Goal: Find contact information: Find contact information

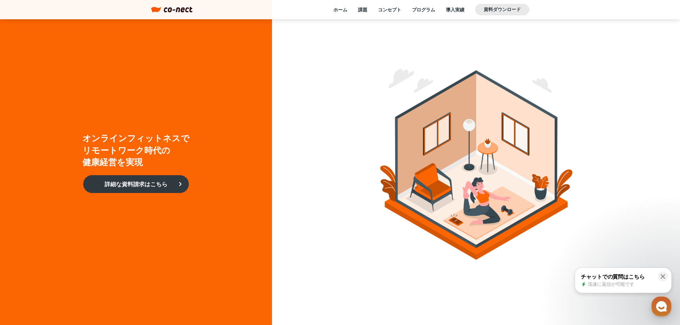
click at [181, 10] on img at bounding box center [178, 10] width 29 height 6
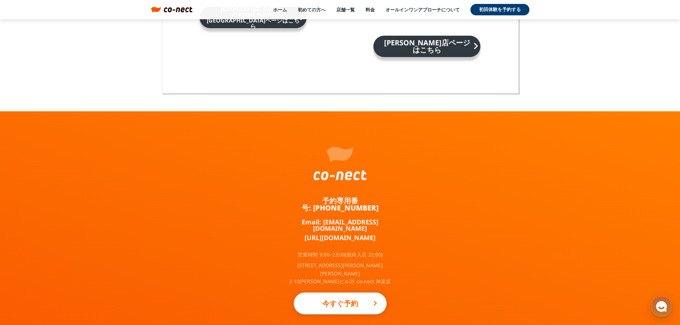
scroll to position [4684, 0]
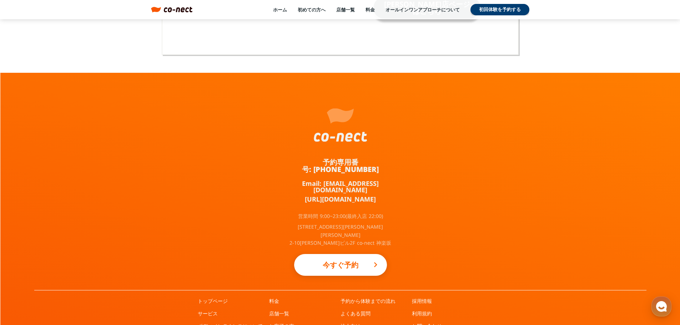
drag, startPoint x: 310, startPoint y: 117, endPoint x: 340, endPoint y: 108, distance: 31.8
click at [340, 111] on div "予約専用番号: [PHONE_NUMBER] Email: [EMAIL_ADDRESS][DOMAIN_NAME] [URL][DOMAIN_NAME] 営…" at bounding box center [340, 181] width 107 height 217
